Goal: Transaction & Acquisition: Book appointment/travel/reservation

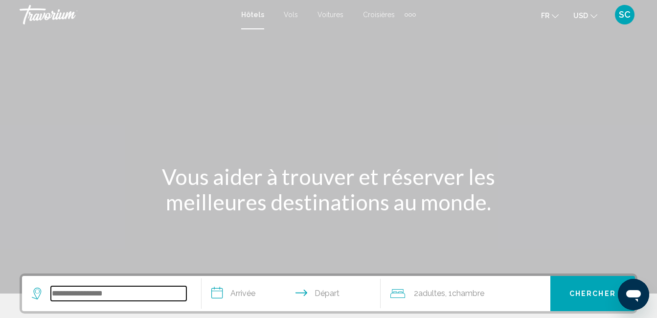
click at [164, 295] on input "Search widget" at bounding box center [119, 293] width 136 height 15
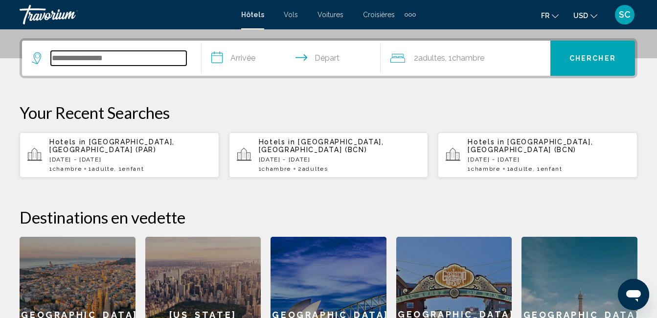
scroll to position [242, 0]
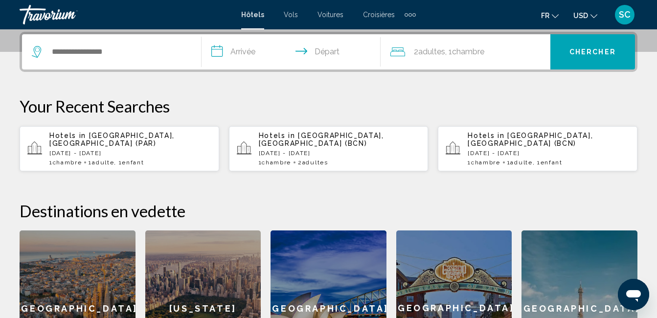
click at [132, 150] on p "[DATE] - [DATE]" at bounding box center [130, 153] width 162 height 7
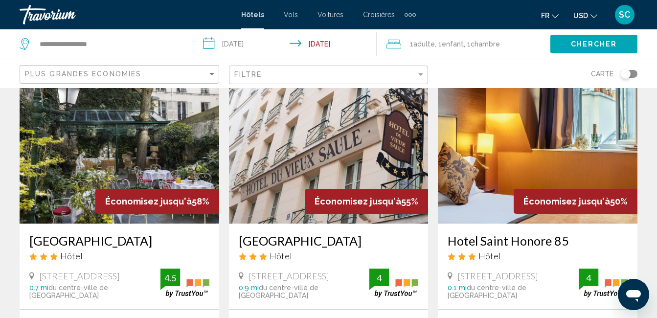
scroll to position [49, 0]
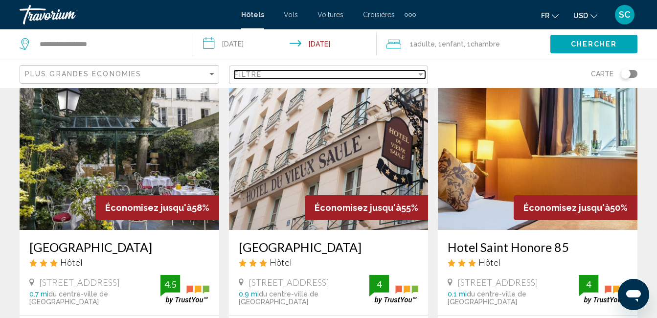
click at [285, 78] on div "Filtre" at bounding box center [325, 74] width 182 height 8
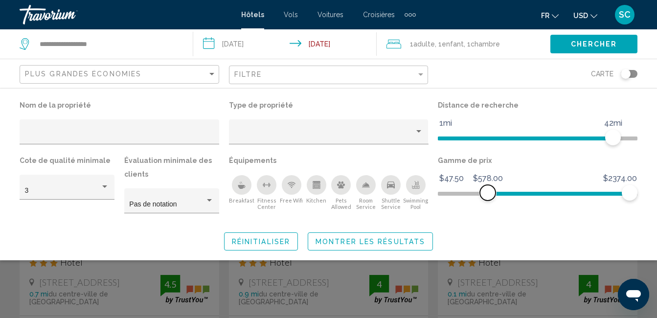
click at [488, 190] on span "Hotel Filters" at bounding box center [559, 192] width 142 height 16
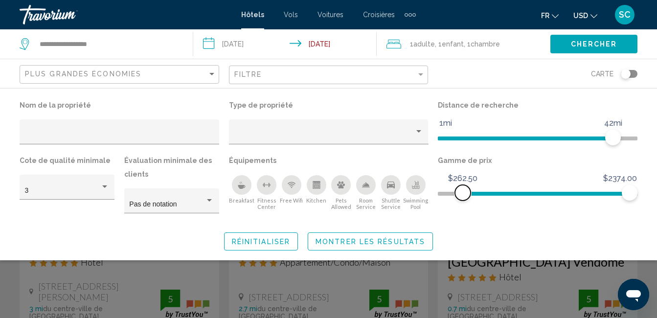
click at [463, 192] on ngx-slider "$47.50 $2374.00 $262.50 $2374.00" at bounding box center [538, 193] width 200 height 2
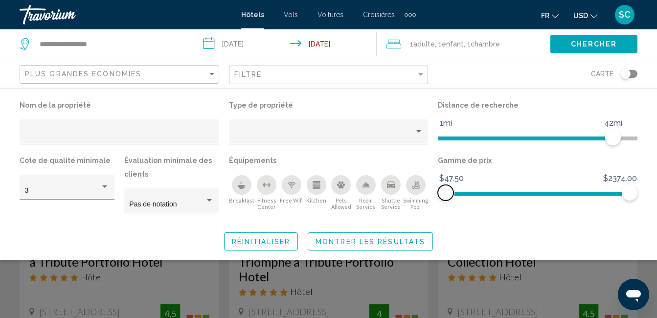
click at [442, 192] on span "Hotel Filters" at bounding box center [538, 194] width 200 height 4
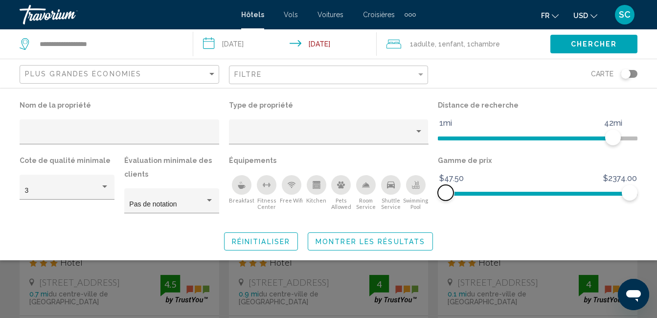
click at [470, 193] on span "Hotel Filters" at bounding box center [538, 194] width 184 height 4
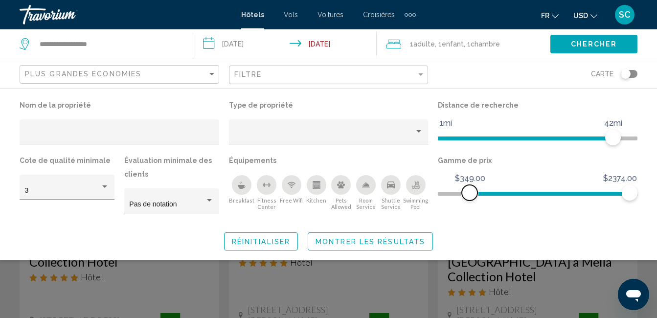
drag, startPoint x: 439, startPoint y: 192, endPoint x: 444, endPoint y: 192, distance: 5.4
click at [439, 192] on ngx-slider "$47.50 $2374.00 $349.00 $2374.00" at bounding box center [538, 193] width 200 height 2
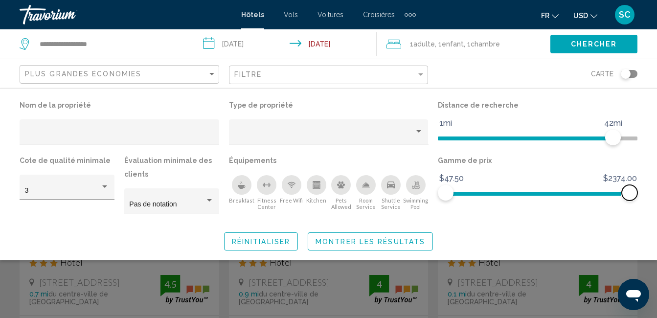
click at [627, 190] on span "Hotel Filters" at bounding box center [630, 193] width 16 height 16
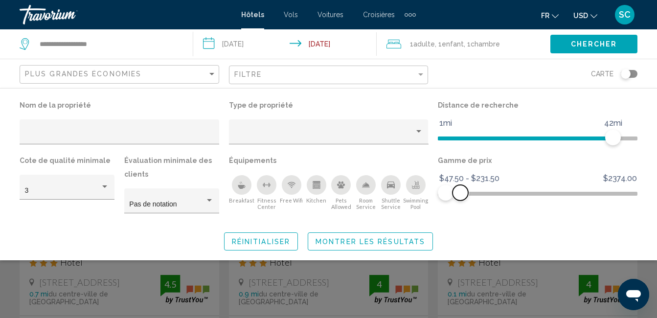
drag, startPoint x: 616, startPoint y: 190, endPoint x: 460, endPoint y: 184, distance: 155.2
click at [460, 184] on span "Hotel Filters" at bounding box center [453, 192] width 15 height 16
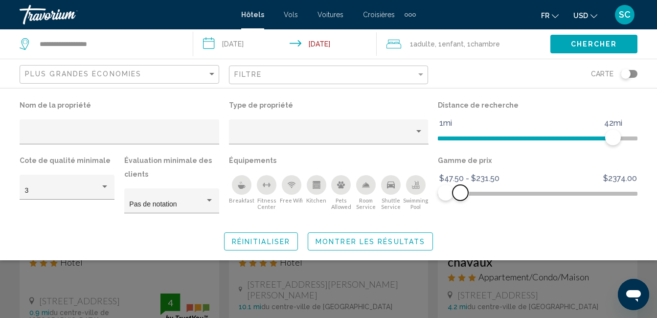
drag, startPoint x: 465, startPoint y: 193, endPoint x: 460, endPoint y: 191, distance: 5.3
click at [460, 191] on span "Hotel Filters" at bounding box center [461, 193] width 16 height 16
click at [459, 196] on span "Hotel Filters" at bounding box center [460, 193] width 16 height 16
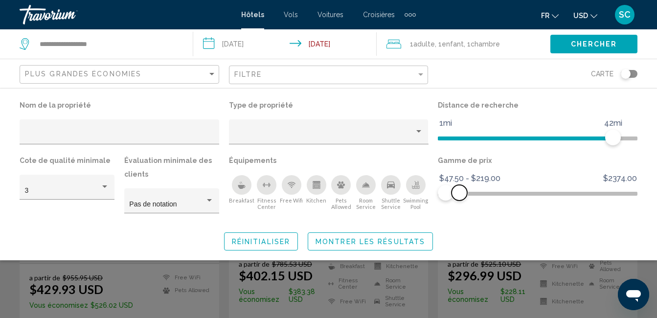
scroll to position [147, 0]
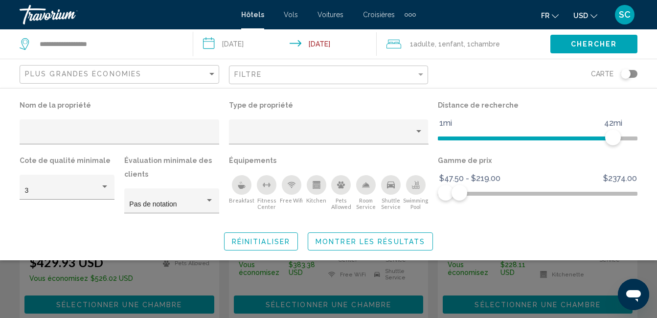
click at [238, 180] on div "Breakfast" at bounding box center [242, 185] width 20 height 20
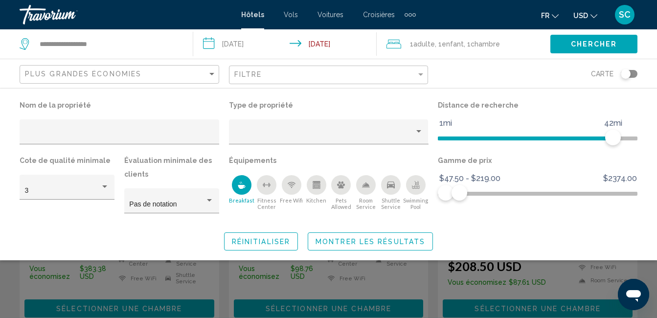
click at [292, 181] on icon "Free Wifi" at bounding box center [292, 185] width 8 height 8
click at [382, 246] on button "Montrer les résultats" at bounding box center [370, 241] width 125 height 18
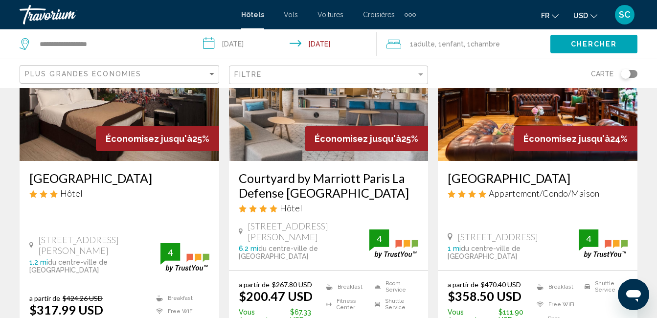
scroll to position [832, 0]
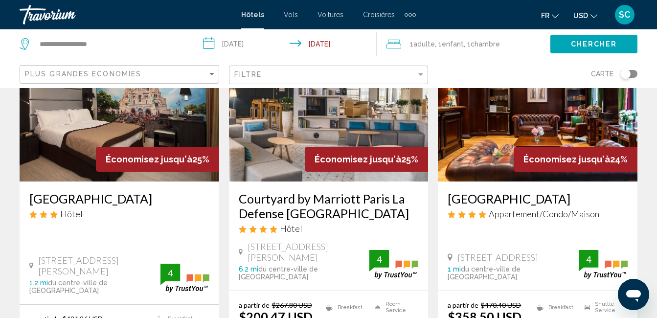
click at [363, 79] on div "Filtre" at bounding box center [329, 75] width 191 height 18
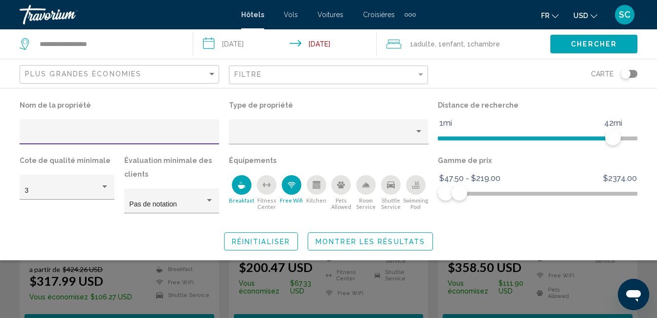
scroll to position [930, 0]
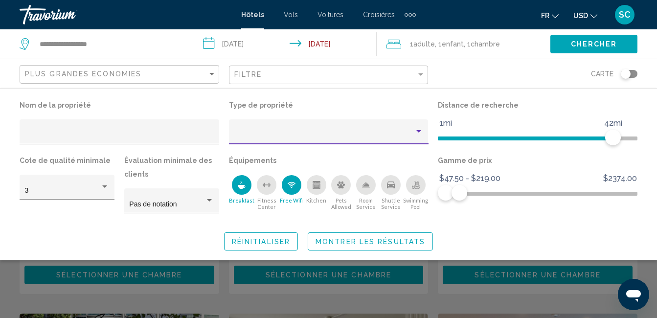
click at [417, 135] on div "Property type" at bounding box center [418, 132] width 9 height 8
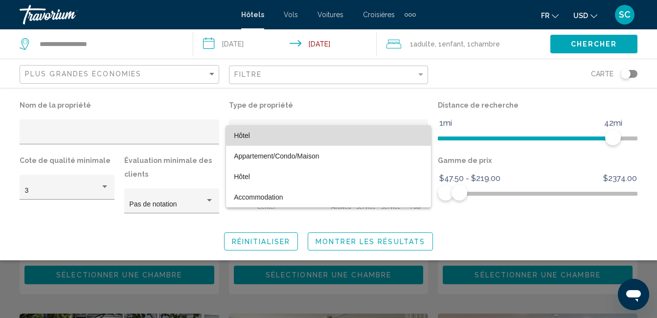
click at [236, 133] on span "Hôtel" at bounding box center [242, 136] width 16 height 8
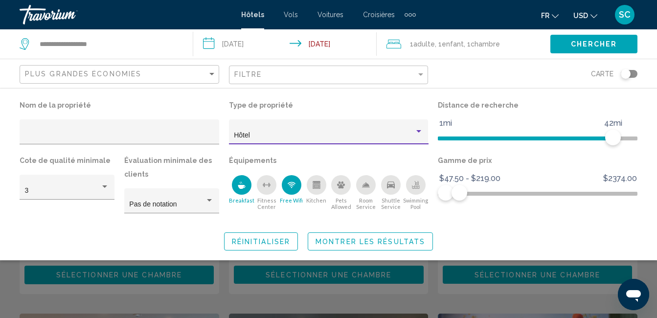
scroll to position [566, 0]
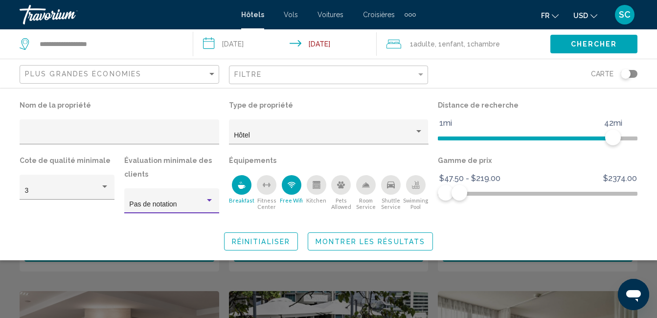
click at [206, 197] on div "Hotel Filters" at bounding box center [209, 201] width 9 height 8
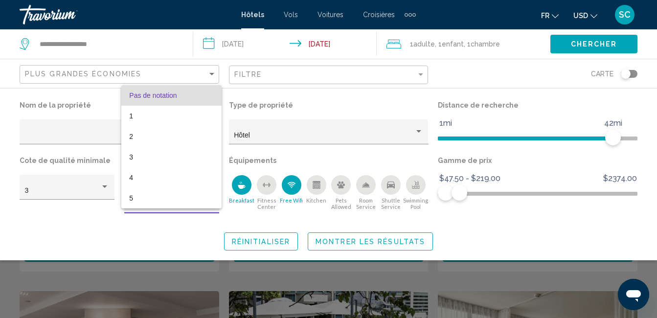
click at [105, 188] on div at bounding box center [328, 159] width 657 height 318
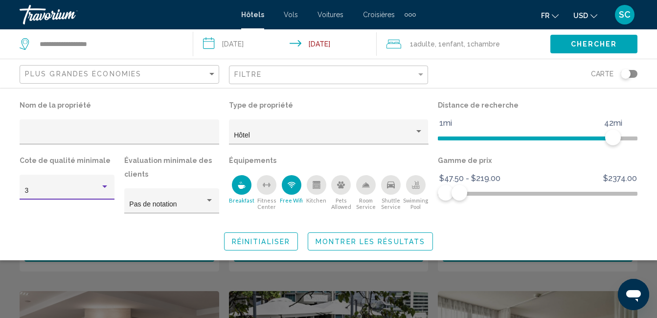
click at [108, 186] on div "Hotel Filters" at bounding box center [104, 187] width 9 height 8
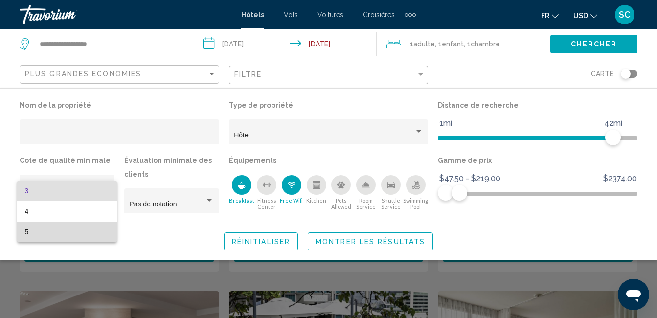
click at [28, 229] on span "5" at bounding box center [67, 232] width 85 height 21
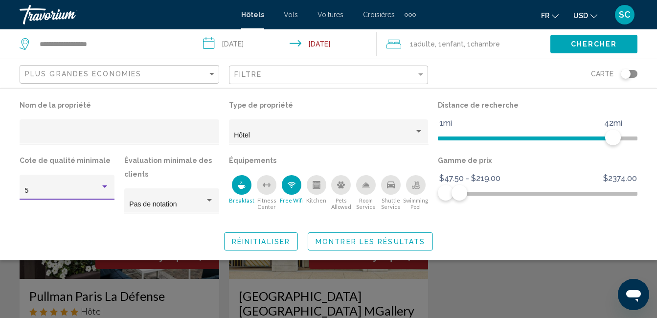
click at [368, 240] on span "Montrer les résultats" at bounding box center [371, 242] width 110 height 8
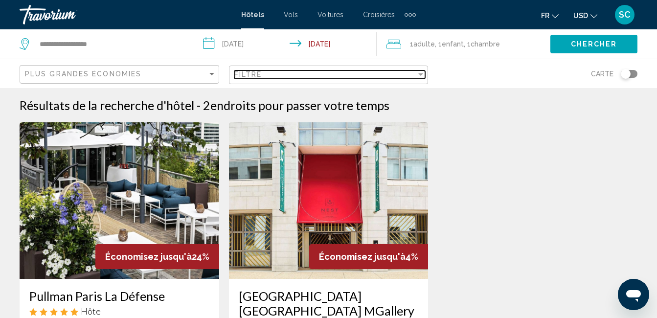
click at [332, 71] on div "Filtre" at bounding box center [325, 74] width 182 height 8
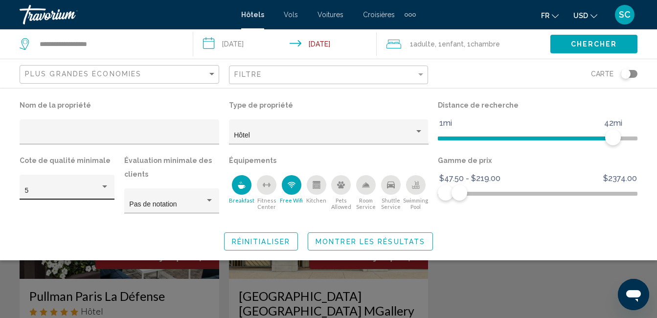
click at [100, 183] on div "5" at bounding box center [67, 190] width 85 height 20
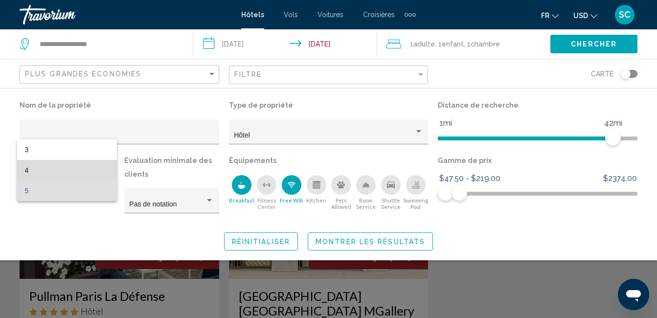
click at [33, 165] on span "4" at bounding box center [67, 170] width 85 height 21
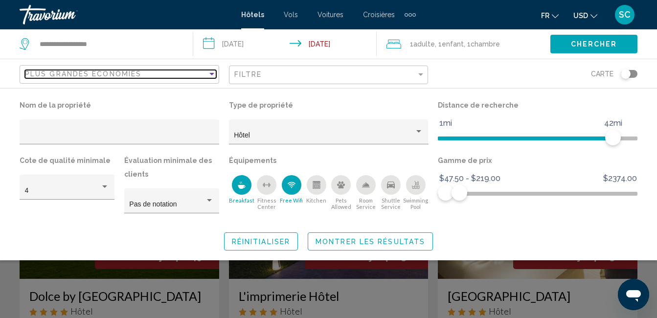
click at [211, 73] on div "Sort by" at bounding box center [211, 74] width 5 height 2
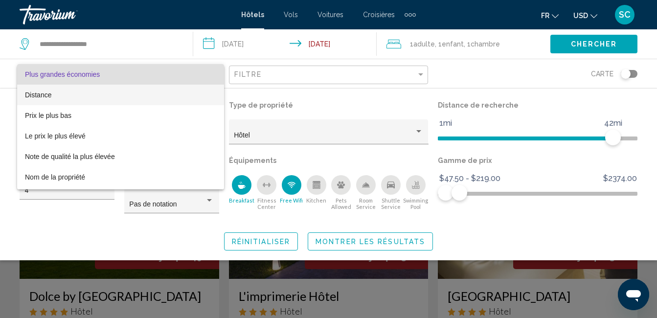
click at [46, 94] on span "Distance" at bounding box center [38, 95] width 26 height 8
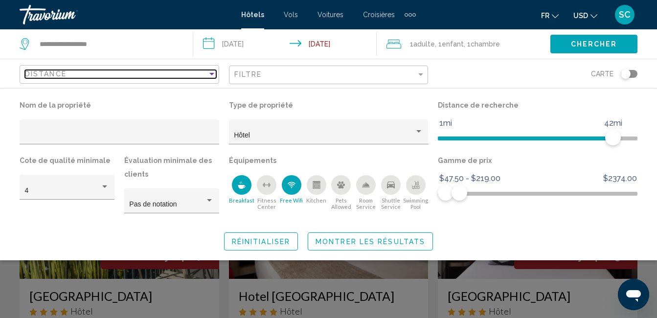
click at [208, 72] on div "Sort by" at bounding box center [211, 74] width 9 height 8
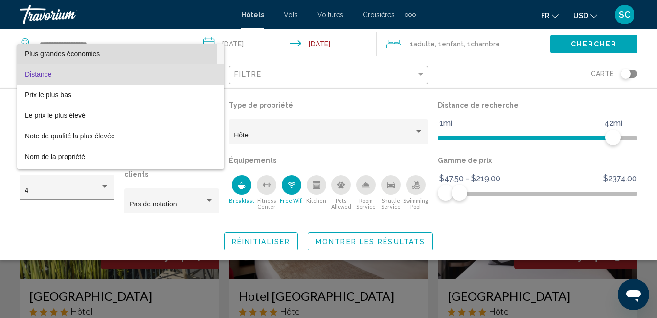
click at [77, 55] on span "Plus grandes économies" at bounding box center [62, 54] width 75 height 8
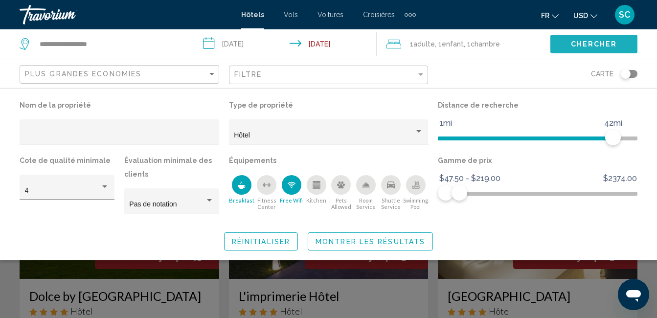
click at [579, 48] on span "Chercher" at bounding box center [594, 45] width 46 height 8
click at [26, 42] on icon "Search widget" at bounding box center [26, 44] width 12 height 12
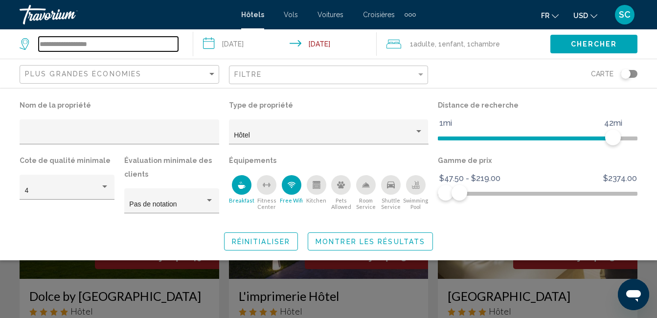
click at [76, 43] on input "**********" at bounding box center [108, 44] width 139 height 15
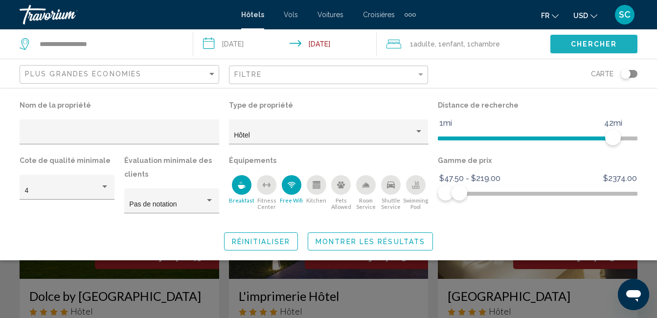
click at [610, 46] on span "Chercher" at bounding box center [594, 45] width 46 height 8
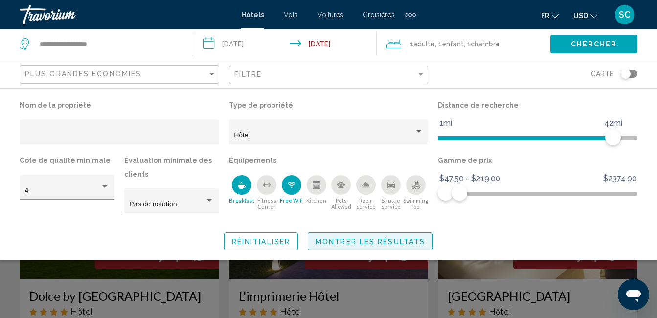
click at [353, 240] on span "Montrer les résultats" at bounding box center [371, 242] width 110 height 8
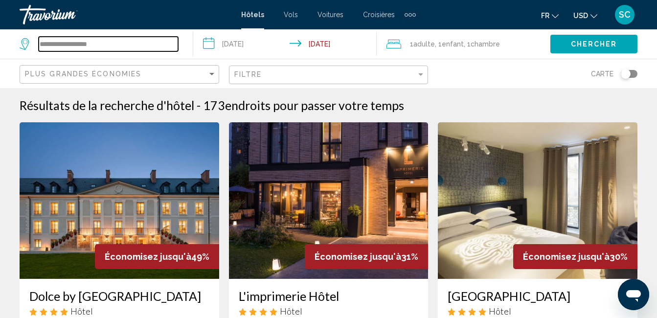
click at [44, 45] on input "**********" at bounding box center [108, 44] width 139 height 15
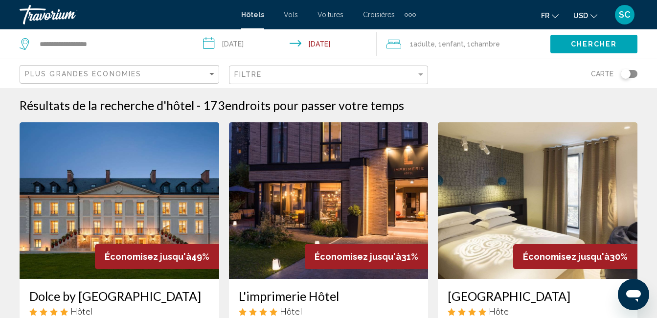
click at [558, 43] on button "Chercher" at bounding box center [593, 44] width 87 height 18
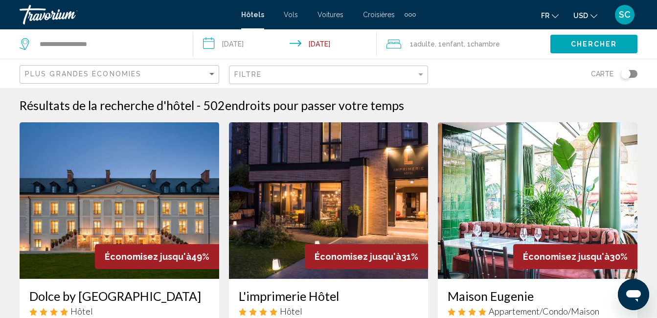
click at [570, 51] on button "Chercher" at bounding box center [593, 44] width 87 height 18
click at [26, 45] on icon "Search widget" at bounding box center [26, 44] width 12 height 12
click at [252, 13] on span "Hôtels" at bounding box center [252, 15] width 23 height 8
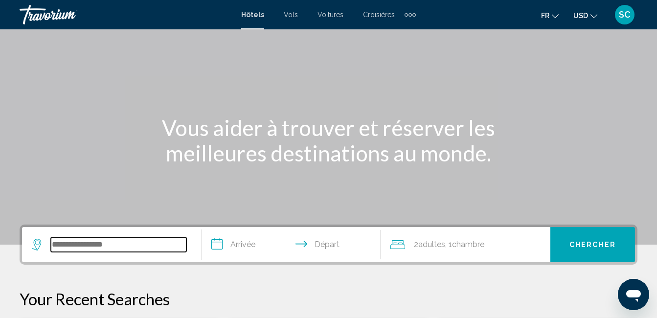
click at [122, 244] on input "Search widget" at bounding box center [119, 244] width 136 height 15
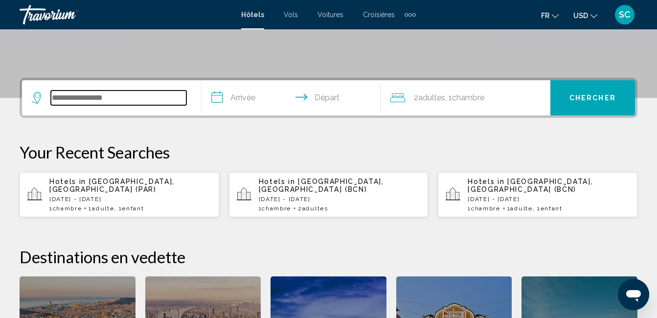
scroll to position [242, 0]
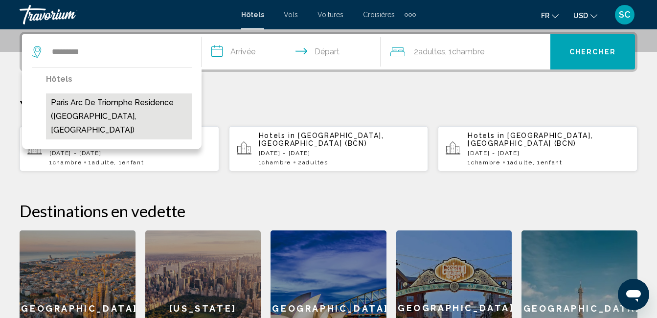
click at [117, 117] on button "Paris Arc de Triomphe Residence ([GEOGRAPHIC_DATA], [GEOGRAPHIC_DATA])" at bounding box center [119, 116] width 146 height 46
type input "**********"
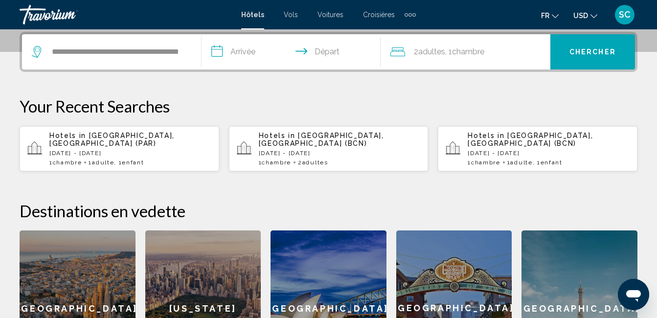
click at [270, 51] on input "**********" at bounding box center [293, 53] width 183 height 38
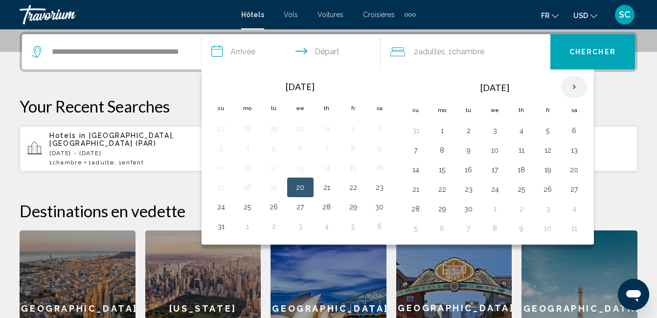
click at [574, 84] on th "Next month" at bounding box center [574, 87] width 26 height 22
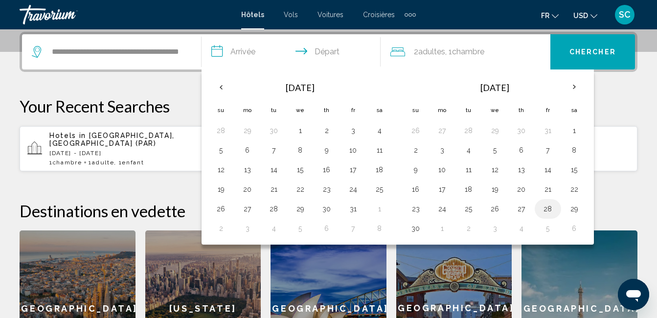
click at [551, 213] on button "28" at bounding box center [548, 209] width 16 height 14
click at [418, 229] on button "30" at bounding box center [416, 229] width 16 height 14
type input "**********"
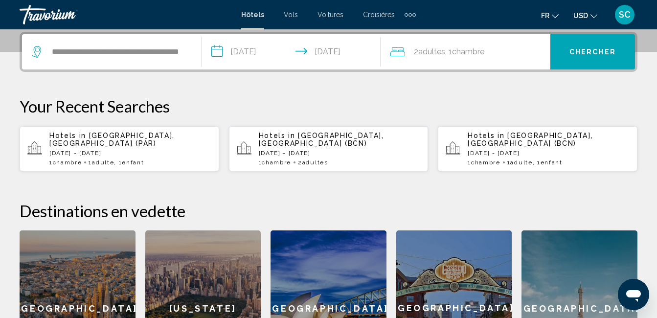
click at [500, 60] on div "2 Adulte Adultes , 1 Chambre pièces" at bounding box center [470, 51] width 160 height 35
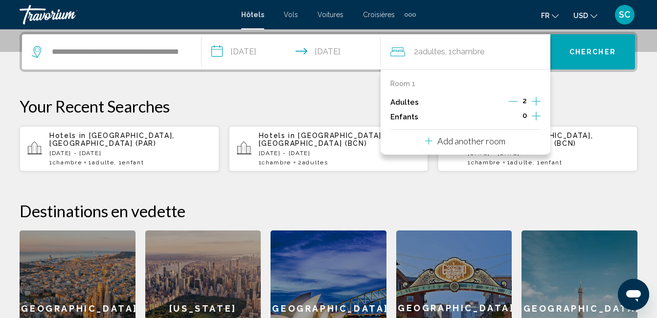
click at [514, 102] on icon "Decrement adults" at bounding box center [513, 101] width 9 height 9
click at [537, 114] on icon "Increment children" at bounding box center [536, 116] width 9 height 12
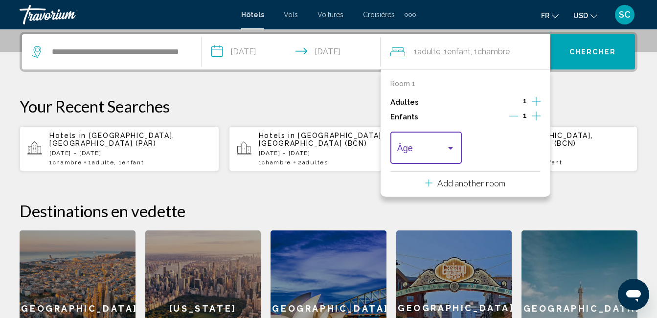
click at [449, 145] on div "Travelers: 1 adult, 1 child" at bounding box center [450, 148] width 9 height 8
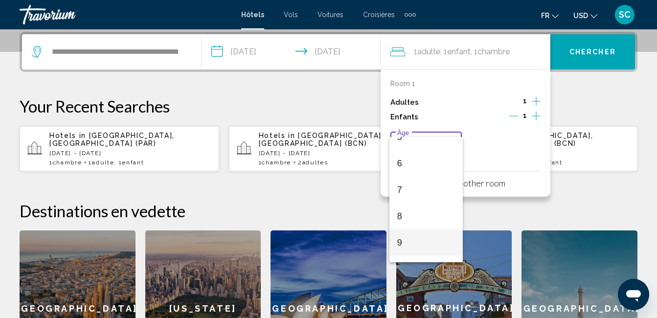
scroll to position [147, 0]
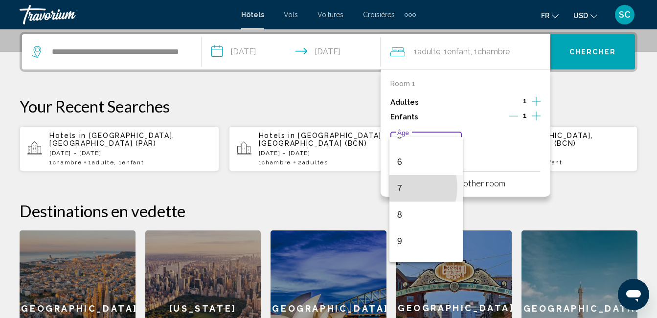
click at [402, 187] on span "7" at bounding box center [426, 188] width 58 height 26
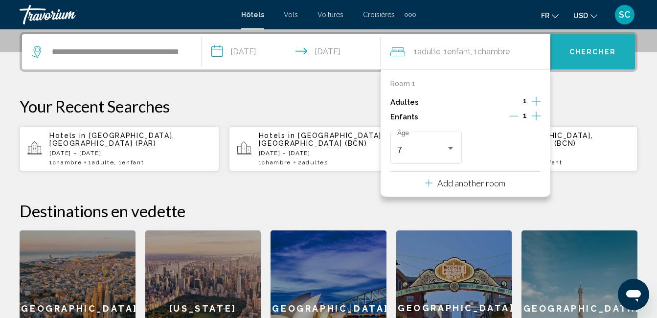
click at [593, 50] on span "Chercher" at bounding box center [593, 52] width 46 height 8
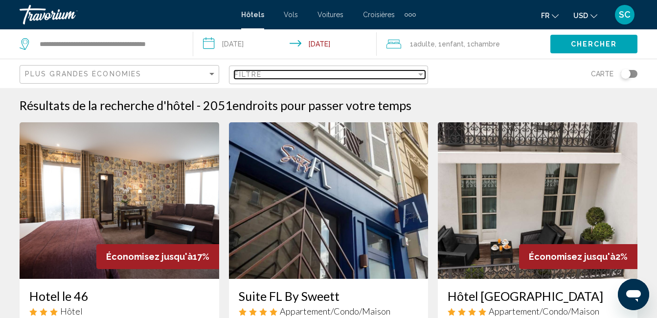
click at [403, 73] on div "Filtre" at bounding box center [325, 74] width 182 height 8
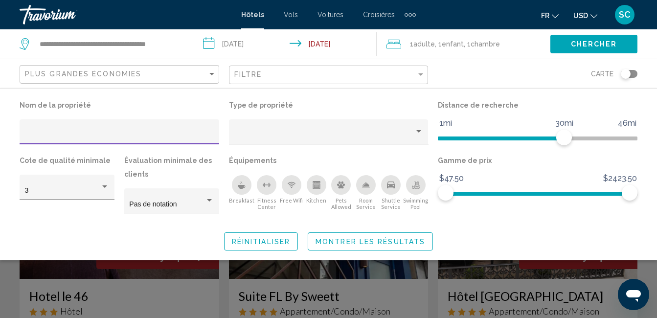
click at [244, 187] on icon "Breakfast" at bounding box center [242, 185] width 8 height 8
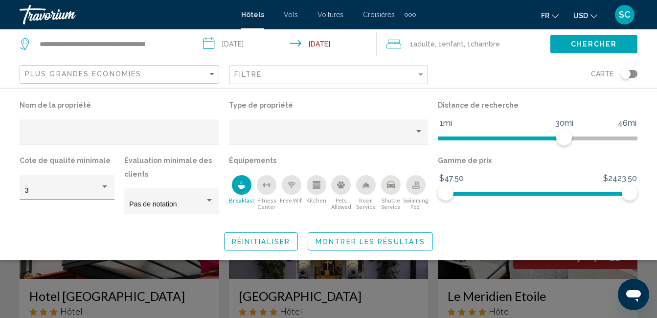
click at [293, 187] on icon "Free Wifi" at bounding box center [292, 185] width 8 height 8
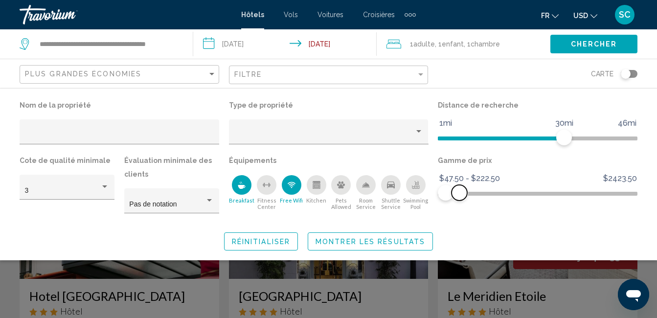
drag, startPoint x: 631, startPoint y: 187, endPoint x: 459, endPoint y: 199, distance: 172.1
click at [459, 199] on span "Hotel Filters" at bounding box center [460, 193] width 16 height 16
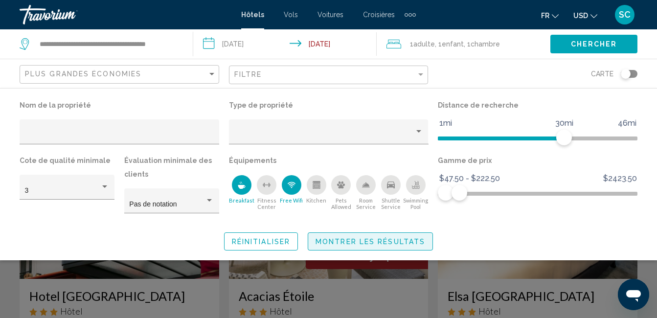
click at [389, 240] on span "Montrer les résultats" at bounding box center [371, 242] width 110 height 8
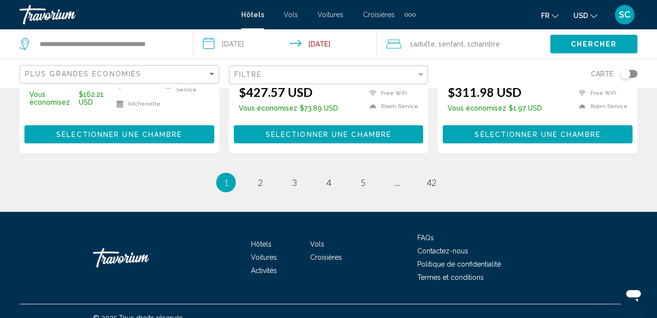
scroll to position [1407, 0]
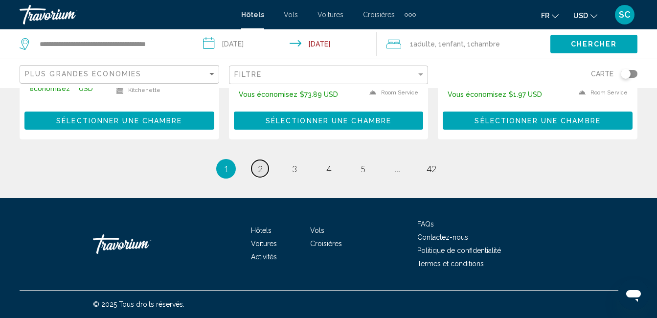
click at [262, 171] on span "2" at bounding box center [260, 168] width 5 height 11
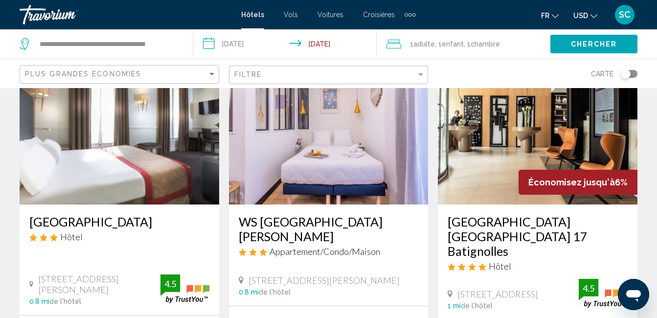
scroll to position [98, 0]
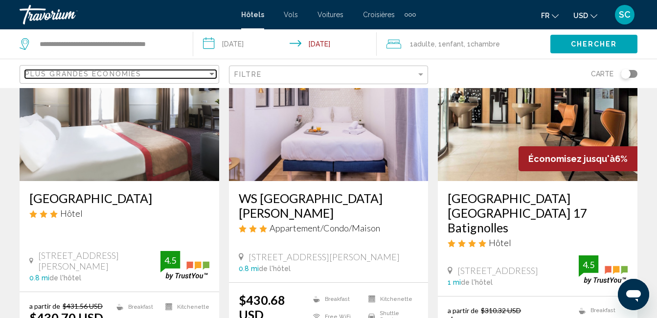
click at [209, 74] on div "Sort by" at bounding box center [211, 74] width 5 height 2
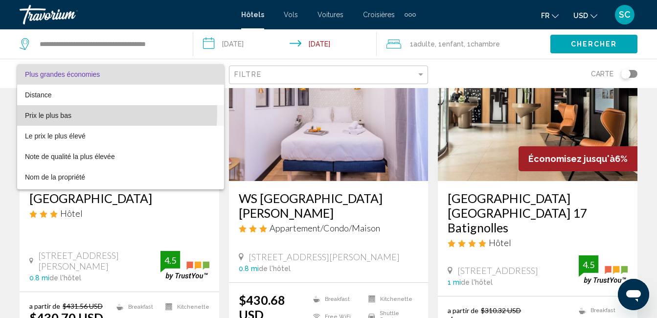
click at [64, 112] on span "Prix le plus bas" at bounding box center [48, 116] width 46 height 8
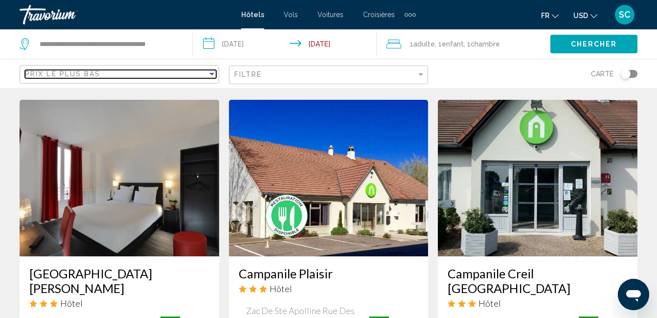
scroll to position [783, 0]
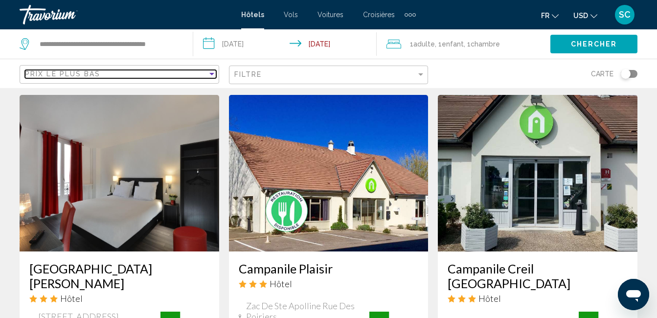
click at [209, 75] on div "Sort by" at bounding box center [211, 74] width 5 height 2
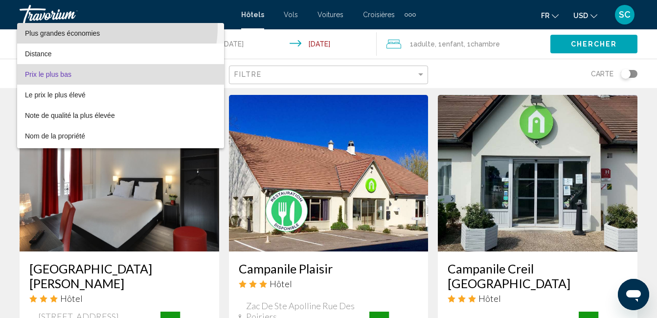
click at [105, 27] on span "Plus grandes économies" at bounding box center [120, 33] width 191 height 21
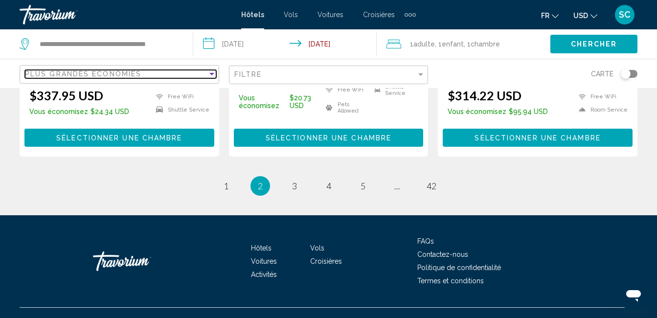
scroll to position [1446, 0]
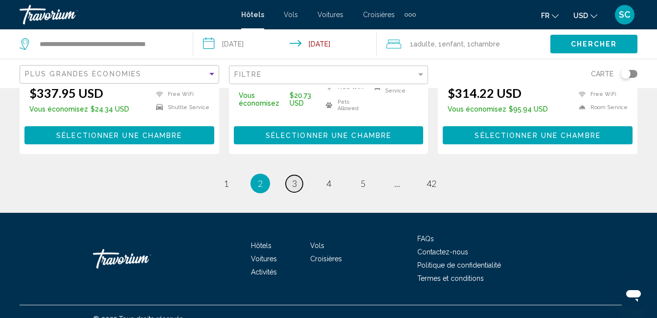
click at [296, 178] on span "3" at bounding box center [294, 183] width 5 height 11
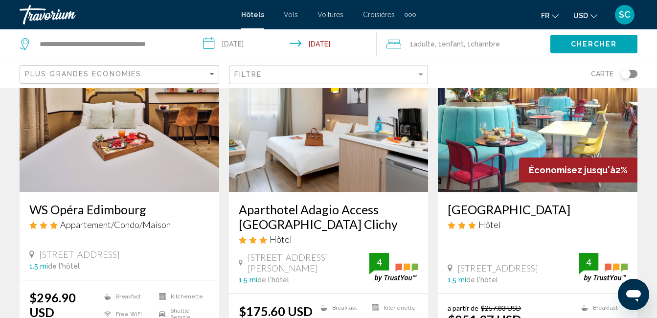
scroll to position [98, 0]
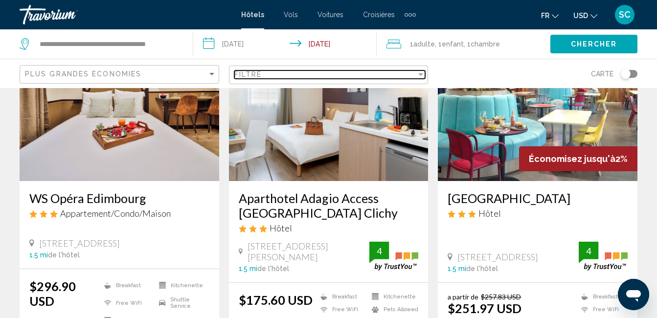
click at [279, 76] on div "Filtre" at bounding box center [325, 74] width 182 height 8
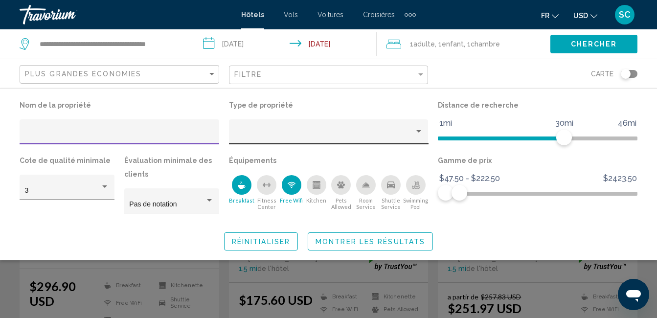
click at [253, 136] on div "Property type" at bounding box center [324, 136] width 181 height 8
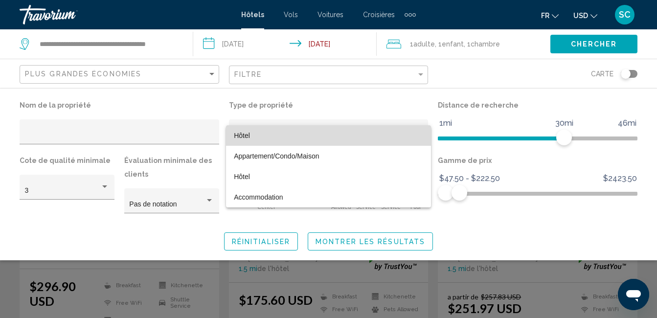
click at [248, 137] on span "Hôtel" at bounding box center [242, 136] width 16 height 8
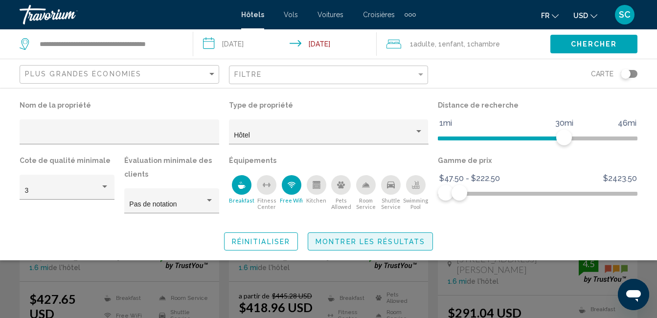
click at [365, 237] on button "Montrer les résultats" at bounding box center [370, 241] width 125 height 18
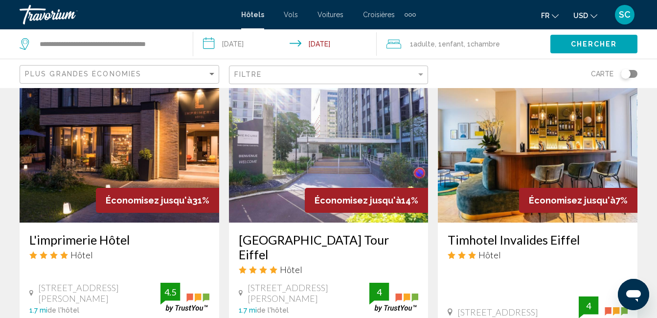
scroll to position [832, 0]
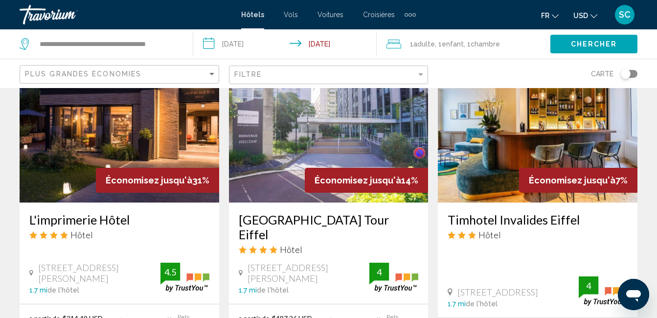
click at [103, 145] on img "Main content" at bounding box center [120, 124] width 200 height 157
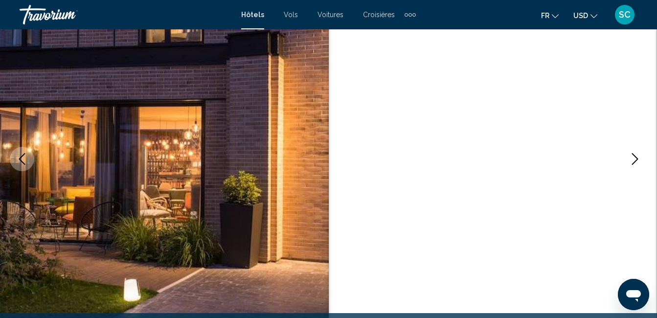
click at [632, 158] on icon "Next image" at bounding box center [635, 159] width 12 height 12
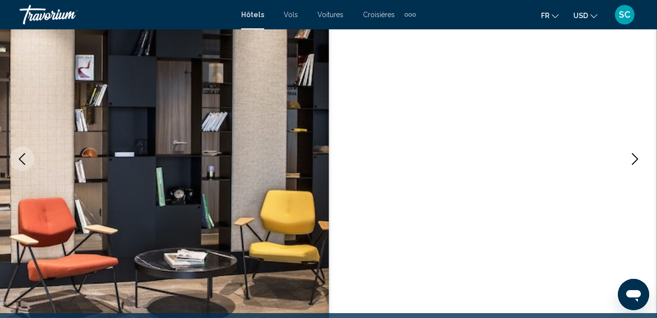
click at [632, 158] on icon "Next image" at bounding box center [635, 159] width 12 height 12
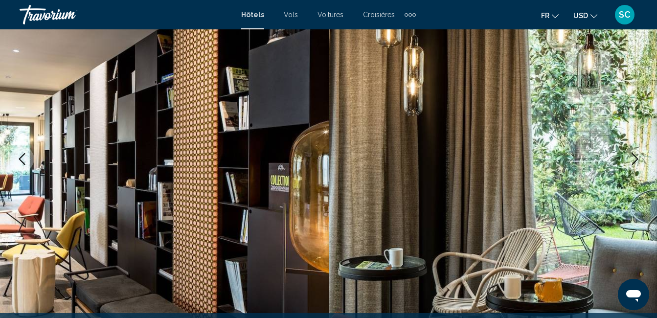
click at [632, 158] on icon "Next image" at bounding box center [635, 159] width 12 height 12
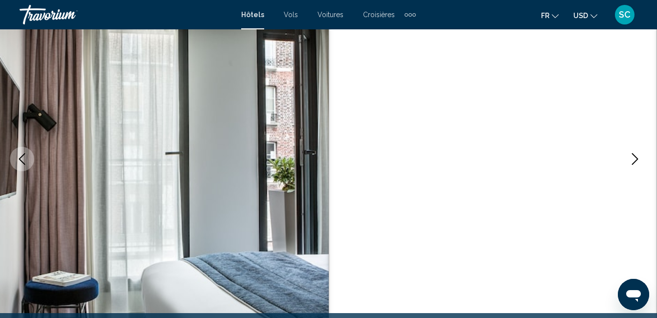
click at [632, 158] on icon "Next image" at bounding box center [635, 159] width 12 height 12
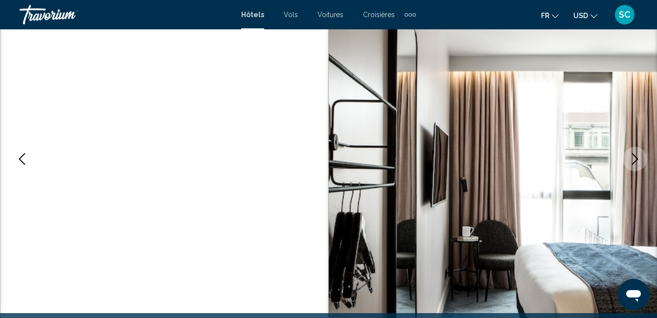
click at [632, 158] on icon "Next image" at bounding box center [635, 159] width 12 height 12
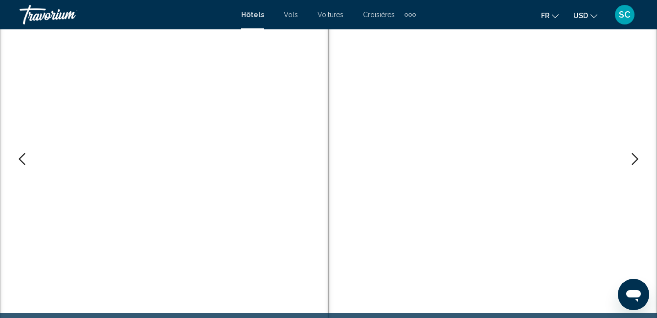
click at [632, 158] on icon "Next image" at bounding box center [635, 159] width 12 height 12
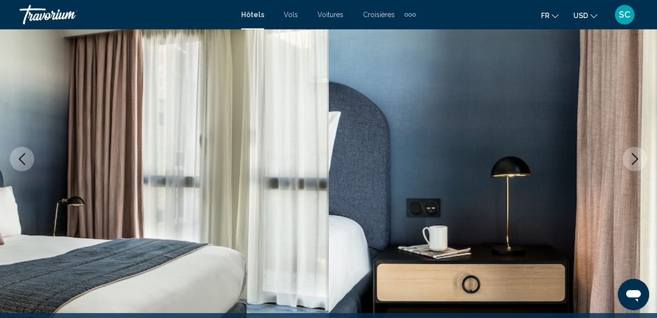
click at [632, 158] on icon "Next image" at bounding box center [635, 159] width 12 height 12
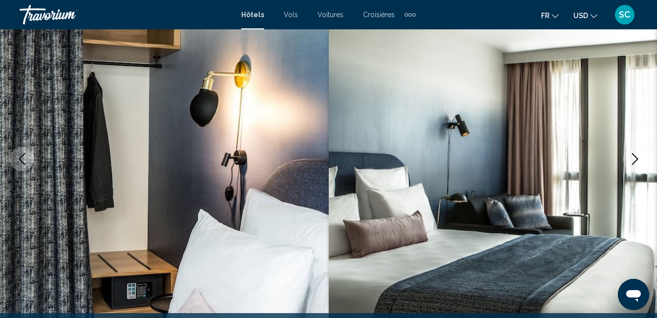
click at [632, 158] on icon "Next image" at bounding box center [635, 159] width 12 height 12
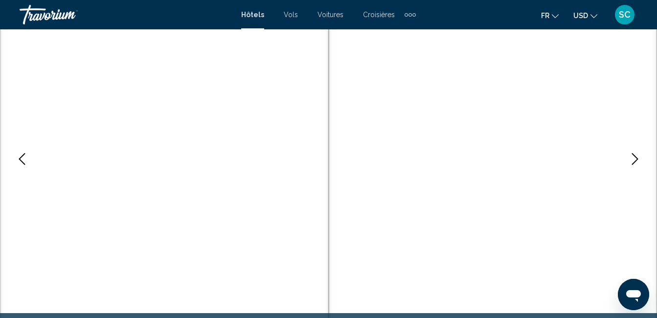
click at [632, 158] on icon "Next image" at bounding box center [635, 159] width 12 height 12
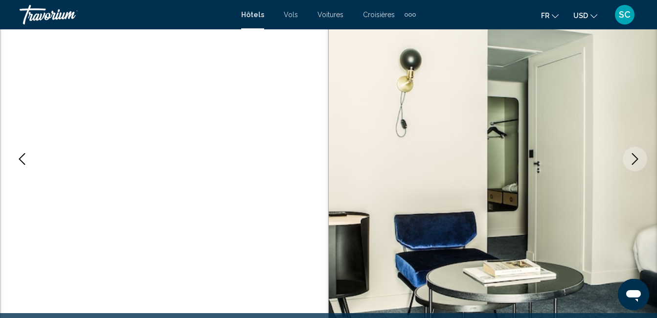
click at [632, 158] on icon "Next image" at bounding box center [635, 159] width 12 height 12
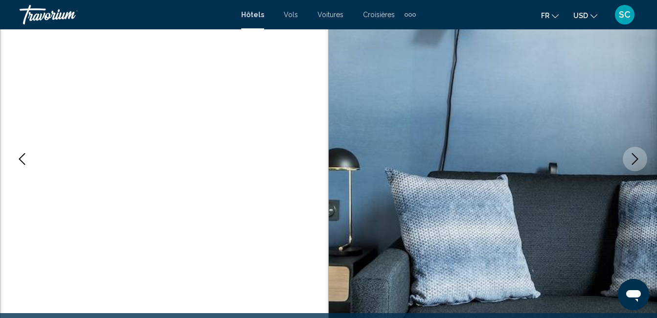
click at [632, 158] on icon "Next image" at bounding box center [635, 159] width 12 height 12
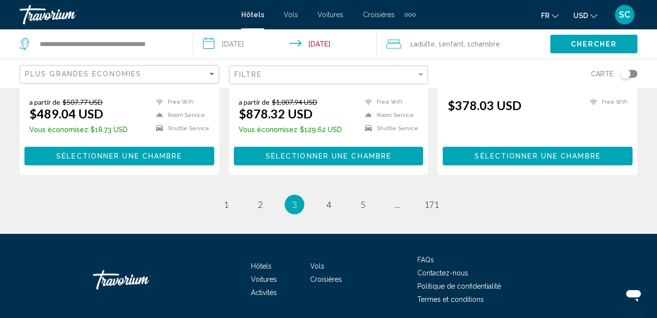
scroll to position [1370, 0]
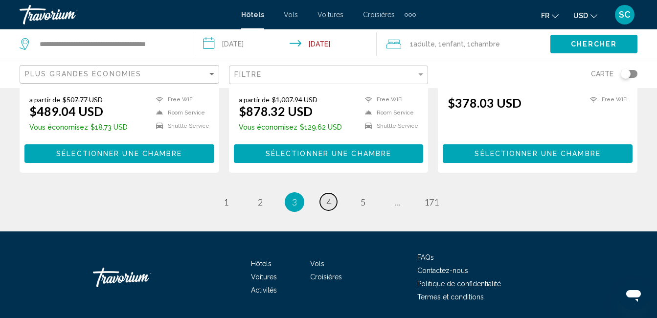
click at [327, 199] on span "4" at bounding box center [328, 202] width 5 height 11
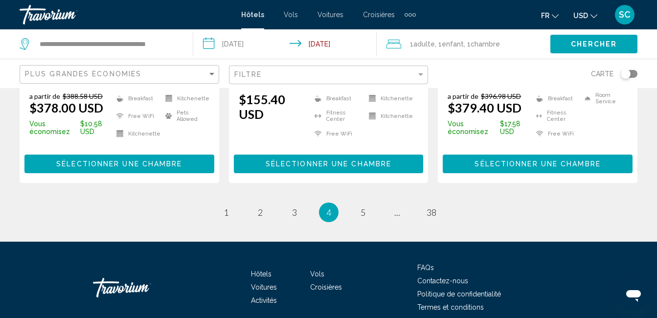
scroll to position [1419, 0]
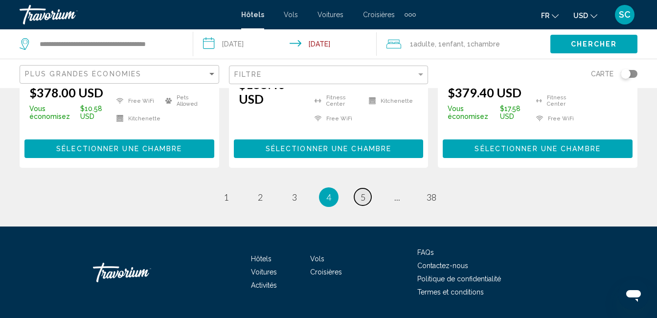
click at [366, 188] on link "page 5" at bounding box center [362, 196] width 17 height 17
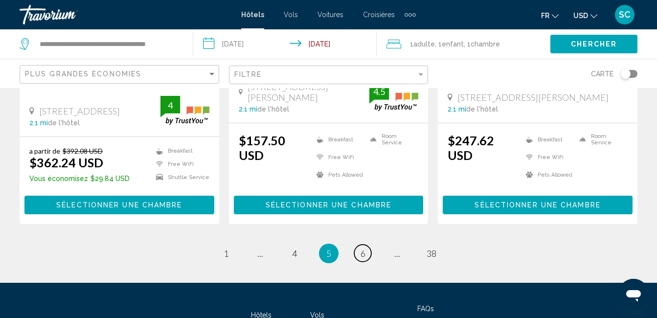
scroll to position [1402, 0]
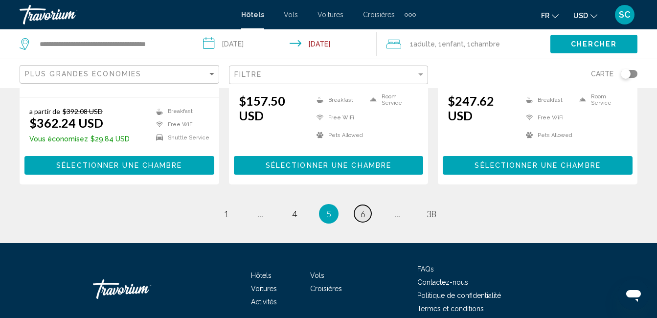
click at [366, 205] on link "page 6" at bounding box center [362, 213] width 17 height 17
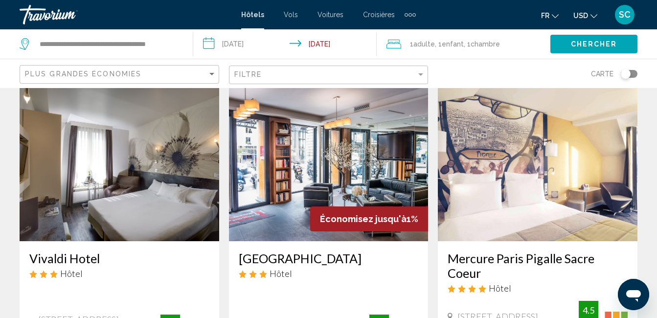
scroll to position [1223, 0]
